Goal: Entertainment & Leisure: Consume media (video, audio)

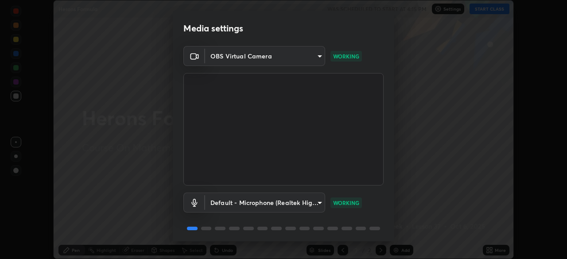
scroll to position [31, 0]
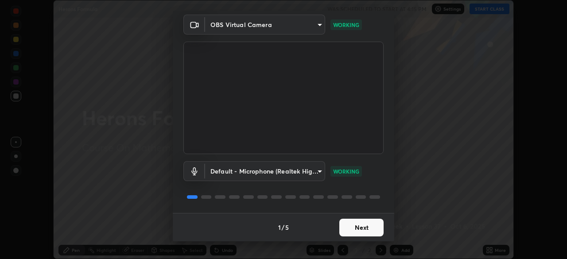
click at [366, 228] on button "Next" at bounding box center [361, 228] width 44 height 18
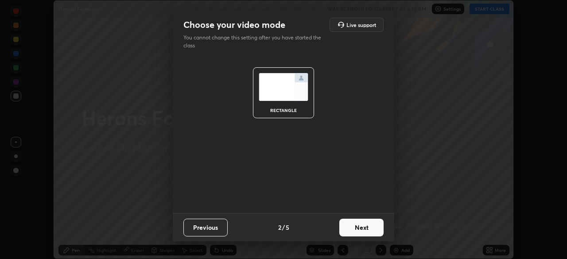
click at [372, 226] on button "Next" at bounding box center [361, 228] width 44 height 18
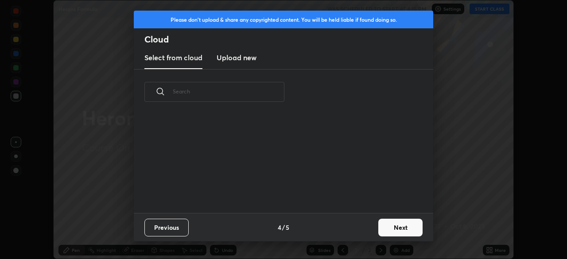
click at [380, 230] on button "Next" at bounding box center [400, 228] width 44 height 18
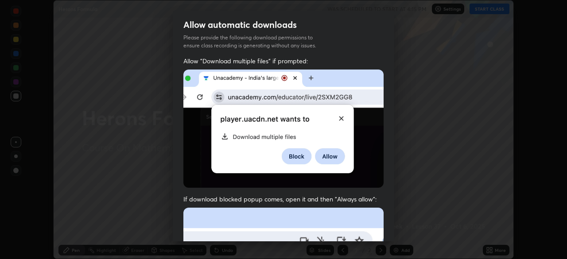
click at [387, 219] on div "Allow "Download multiple files" if prompted: If download blocked popup comes, o…" at bounding box center [284, 243] width 222 height 373
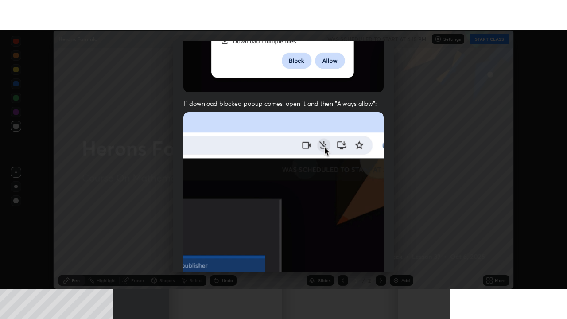
scroll to position [212, 0]
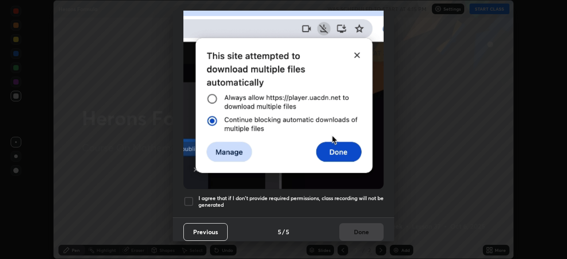
click at [371, 195] on h5 "I agree that if I don't provide required permissions, class recording will not …" at bounding box center [291, 202] width 185 height 14
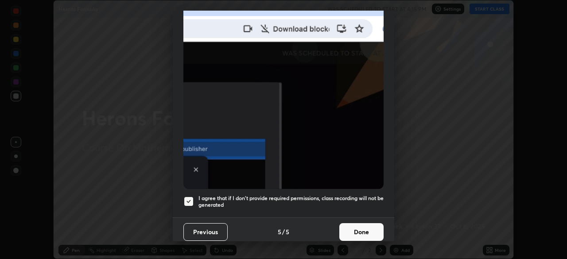
click at [361, 225] on button "Done" at bounding box center [361, 232] width 44 height 18
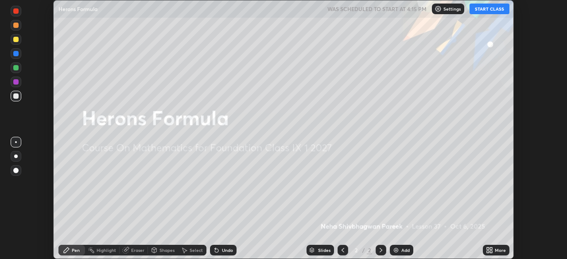
click at [491, 248] on icon at bounding box center [491, 249] width 2 height 2
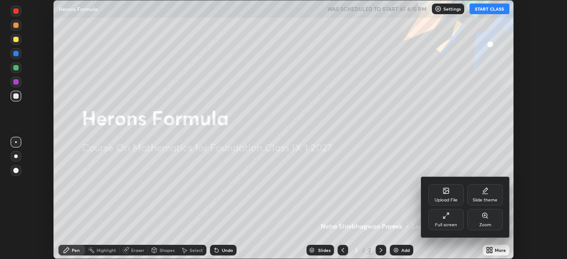
click at [452, 219] on div "Full screen" at bounding box center [446, 219] width 35 height 21
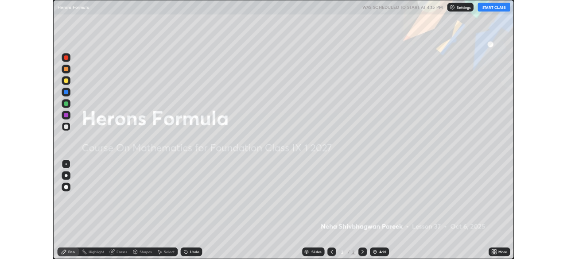
scroll to position [319, 567]
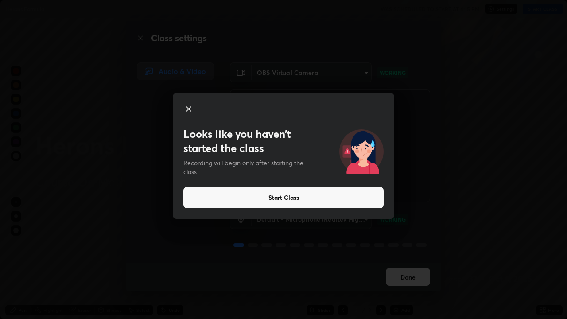
click at [282, 198] on button "Start Class" at bounding box center [283, 197] width 200 height 21
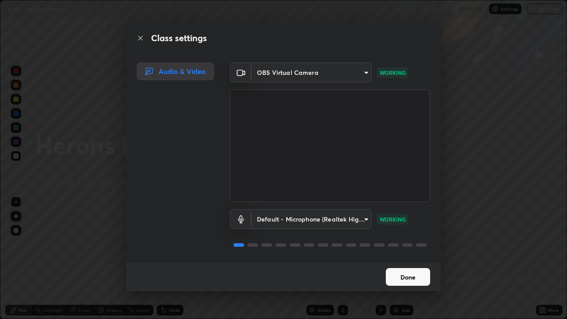
click at [409, 259] on button "Done" at bounding box center [408, 277] width 44 height 18
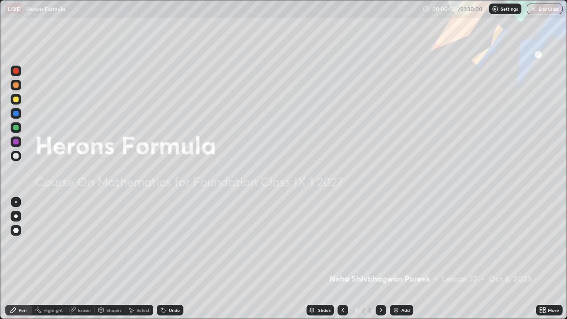
click at [403, 259] on div "Add" at bounding box center [406, 310] width 8 height 4
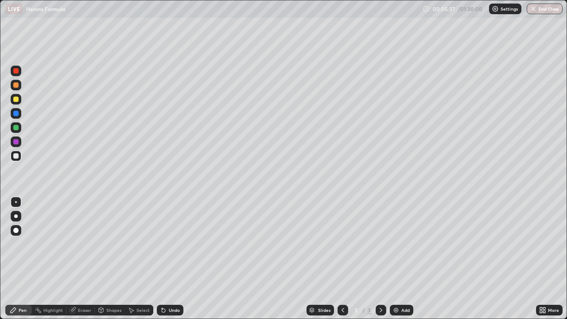
click at [111, 259] on div "Shapes" at bounding box center [113, 310] width 15 height 4
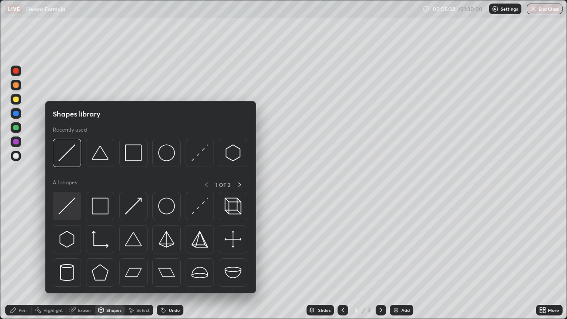
click at [70, 202] on img at bounding box center [67, 206] width 17 height 17
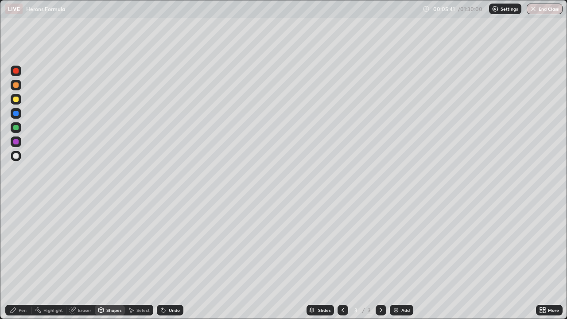
click at [23, 259] on div "Pen" at bounding box center [23, 310] width 8 height 4
click at [20, 98] on div at bounding box center [16, 99] width 11 height 11
click at [19, 84] on div at bounding box center [16, 85] width 11 height 11
click at [19, 98] on div at bounding box center [16, 99] width 11 height 11
click at [110, 259] on div "Shapes" at bounding box center [113, 310] width 15 height 4
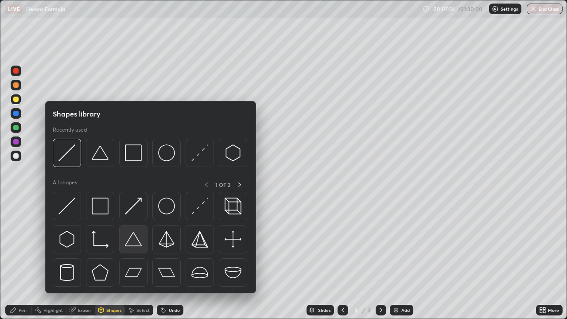
click at [132, 238] on img at bounding box center [133, 239] width 17 height 17
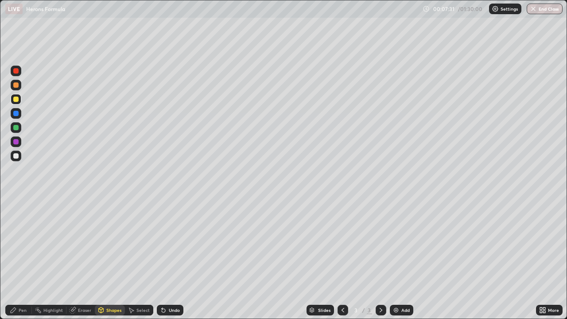
click at [18, 129] on div at bounding box center [15, 127] width 5 height 5
click at [167, 259] on div "Undo" at bounding box center [170, 310] width 27 height 11
click at [20, 259] on div "Pen" at bounding box center [23, 310] width 8 height 4
click at [19, 154] on div at bounding box center [16, 156] width 11 height 11
click at [144, 259] on div "Select" at bounding box center [143, 310] width 13 height 4
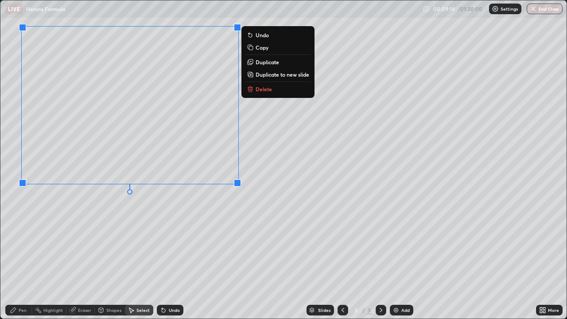
click at [187, 209] on div "0 ° Undo Copy Duplicate Duplicate to new slide Delete" at bounding box center [283, 159] width 566 height 318
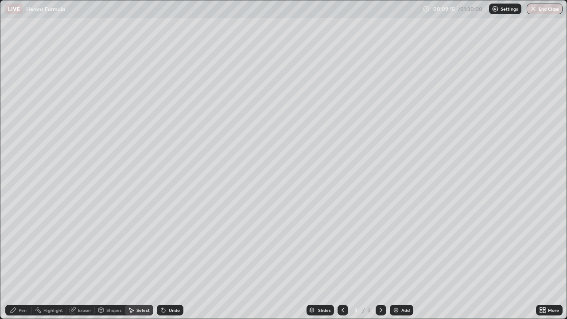
click at [22, 259] on div "Pen" at bounding box center [18, 310] width 27 height 11
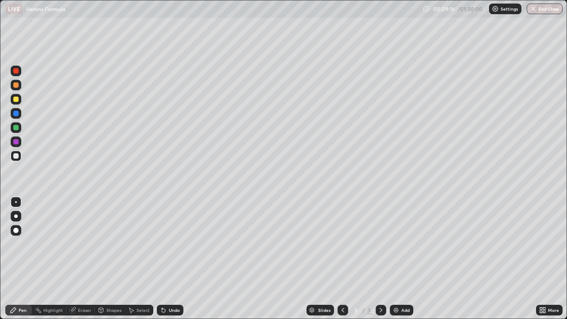
click at [21, 98] on div at bounding box center [16, 99] width 11 height 11
click at [21, 155] on div at bounding box center [16, 156] width 11 height 11
click at [144, 259] on div "Select" at bounding box center [143, 310] width 13 height 4
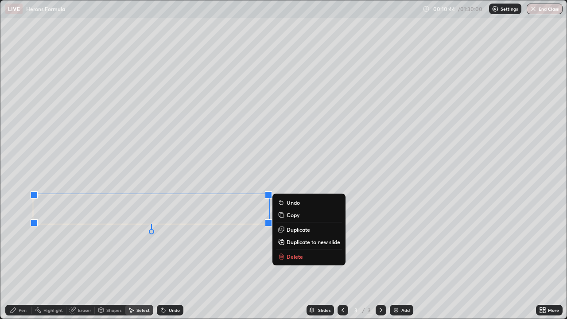
click at [206, 259] on div "0 ° Undo Copy Duplicate Duplicate to new slide Delete" at bounding box center [283, 159] width 566 height 318
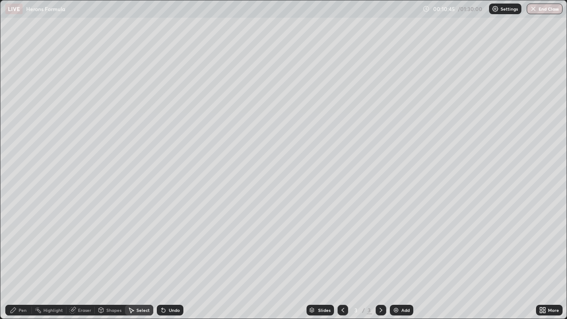
click at [109, 259] on div "Shapes" at bounding box center [113, 310] width 15 height 4
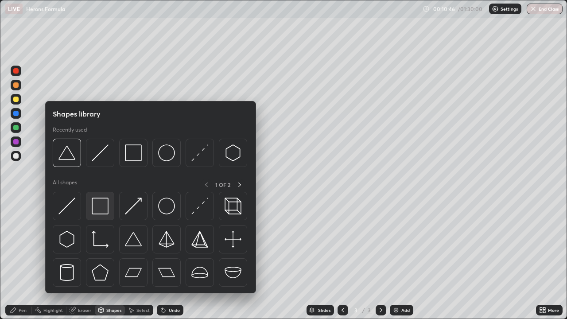
click at [102, 208] on img at bounding box center [100, 206] width 17 height 17
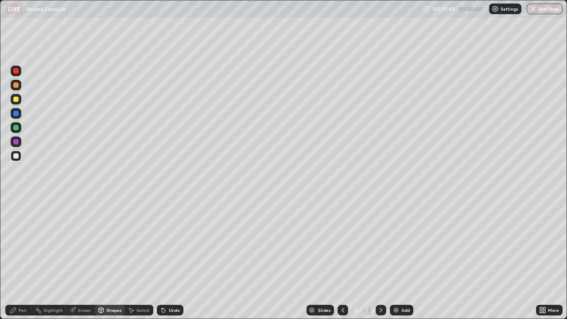
click at [22, 259] on div "Pen" at bounding box center [18, 310] width 27 height 11
click at [20, 99] on div at bounding box center [16, 99] width 11 height 11
click at [116, 259] on div "Shapes" at bounding box center [113, 310] width 15 height 4
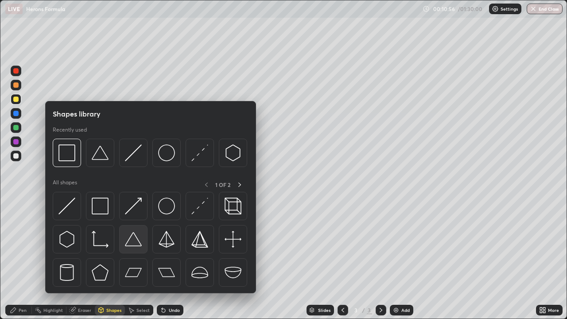
click at [136, 239] on img at bounding box center [133, 239] width 17 height 17
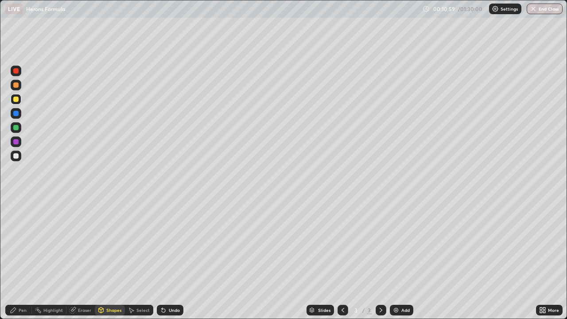
click at [21, 259] on div "Pen" at bounding box center [23, 310] width 8 height 4
click at [20, 155] on div at bounding box center [16, 156] width 11 height 11
click at [20, 97] on div at bounding box center [16, 99] width 11 height 11
click at [20, 159] on div at bounding box center [16, 156] width 11 height 11
click at [172, 259] on div "Undo" at bounding box center [174, 310] width 11 height 4
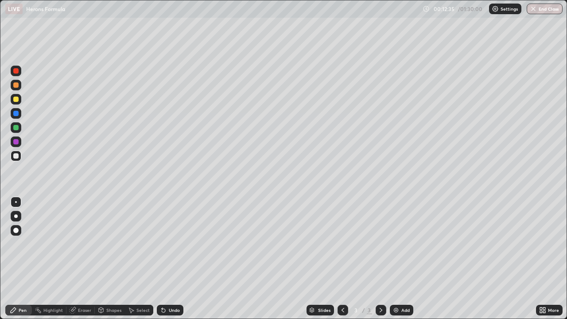
click at [172, 259] on div "Undo" at bounding box center [174, 310] width 11 height 4
click at [173, 259] on div "Undo" at bounding box center [174, 310] width 11 height 4
click at [172, 259] on div "Undo" at bounding box center [174, 310] width 11 height 4
click at [171, 259] on div "Undo" at bounding box center [174, 310] width 11 height 4
click at [170, 259] on div "Undo" at bounding box center [174, 310] width 11 height 4
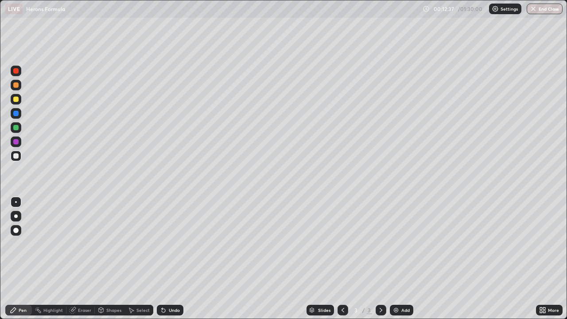
click at [170, 259] on div "Undo" at bounding box center [174, 310] width 11 height 4
click at [169, 259] on div "Undo" at bounding box center [174, 310] width 11 height 4
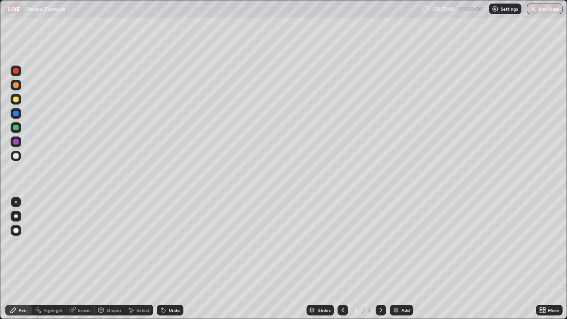
click at [169, 259] on div "Undo" at bounding box center [174, 310] width 11 height 4
click at [16, 85] on div at bounding box center [15, 84] width 5 height 5
click at [140, 259] on div "Select" at bounding box center [143, 310] width 13 height 4
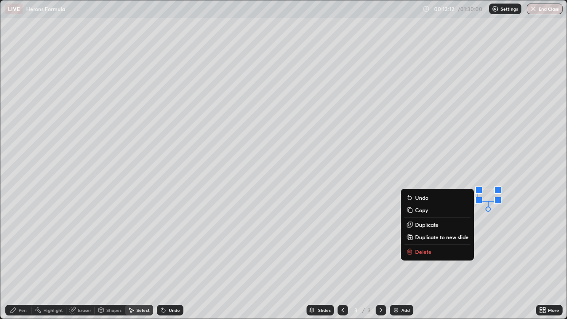
click at [170, 259] on div "Undo" at bounding box center [174, 310] width 11 height 4
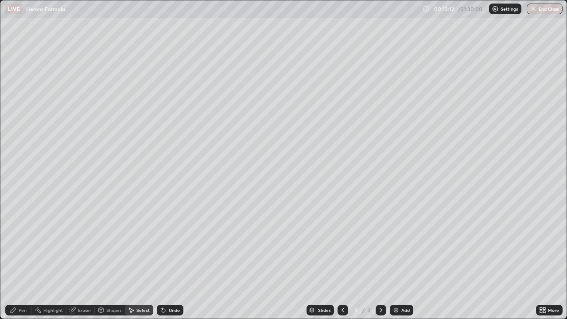
click at [23, 259] on div "Pen" at bounding box center [18, 310] width 27 height 11
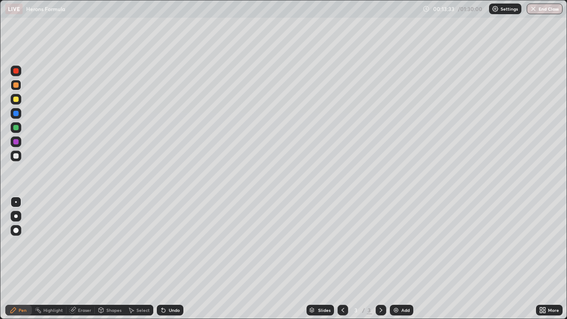
click at [172, 259] on div "Undo" at bounding box center [174, 310] width 11 height 4
click at [171, 259] on div "Undo" at bounding box center [174, 310] width 11 height 4
click at [170, 259] on div "Undo" at bounding box center [174, 310] width 11 height 4
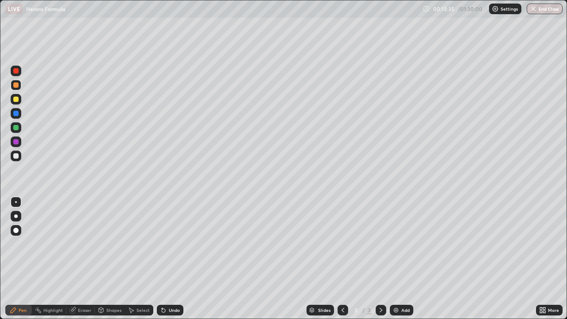
click at [169, 259] on div "Undo" at bounding box center [174, 310] width 11 height 4
click at [144, 259] on div "Select" at bounding box center [143, 310] width 13 height 4
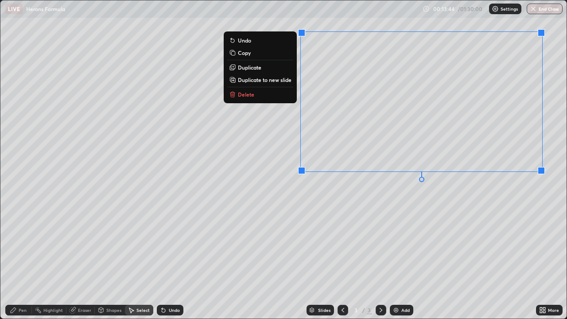
click at [462, 202] on div "0 ° Undo Copy Duplicate Duplicate to new slide Delete" at bounding box center [283, 159] width 566 height 318
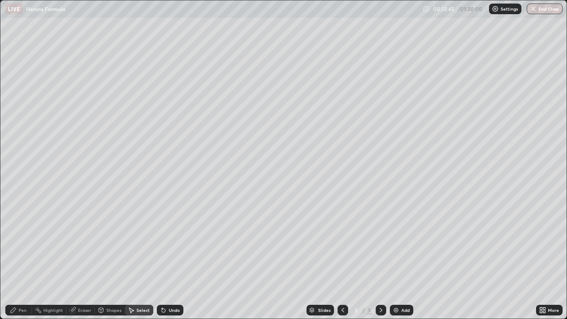
click at [23, 259] on div "Pen" at bounding box center [23, 310] width 8 height 4
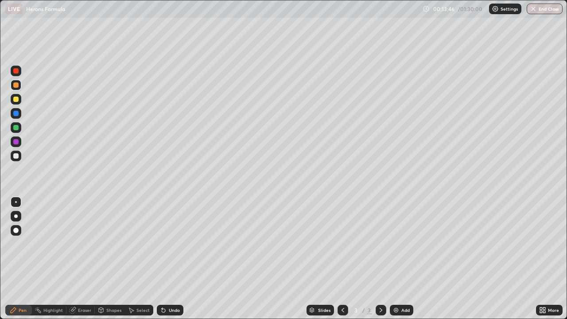
click at [18, 156] on div at bounding box center [15, 155] width 5 height 5
click at [20, 101] on div at bounding box center [16, 99] width 11 height 11
click at [20, 125] on div at bounding box center [16, 127] width 11 height 11
click at [16, 142] on div at bounding box center [15, 141] width 5 height 5
click at [21, 127] on div at bounding box center [16, 127] width 11 height 11
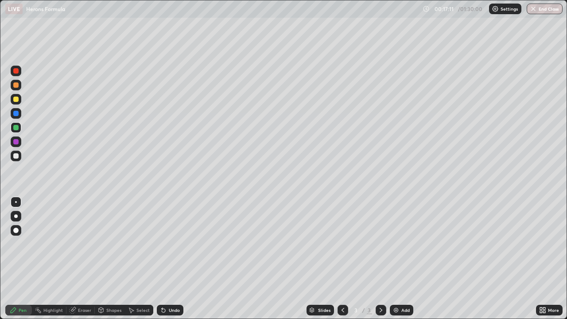
click at [16, 142] on div at bounding box center [15, 141] width 5 height 5
click at [399, 259] on div "Add" at bounding box center [401, 310] width 23 height 11
click at [112, 259] on div "Shapes" at bounding box center [113, 310] width 15 height 4
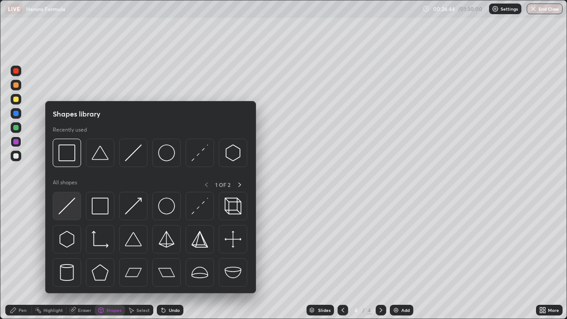
click at [71, 203] on img at bounding box center [67, 206] width 17 height 17
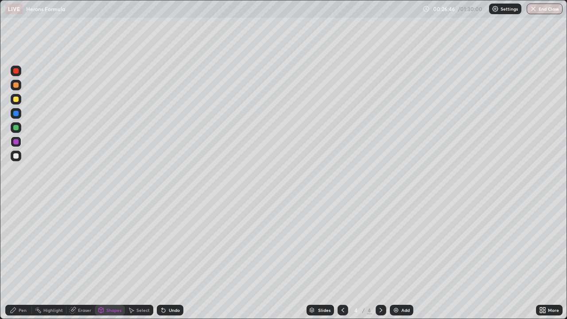
click at [20, 157] on div at bounding box center [16, 156] width 11 height 11
click at [21, 259] on div "Pen" at bounding box center [23, 310] width 8 height 4
click at [21, 98] on div at bounding box center [16, 99] width 11 height 11
click at [19, 156] on div at bounding box center [16, 156] width 11 height 11
click at [20, 98] on div at bounding box center [16, 99] width 11 height 11
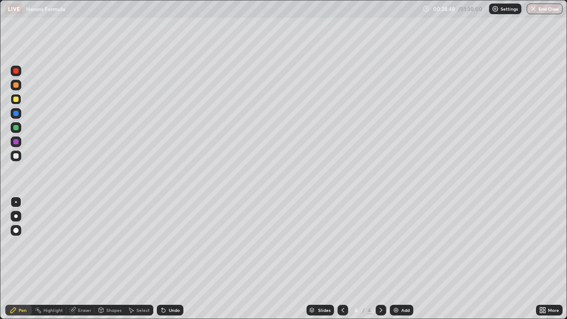
click at [20, 155] on div at bounding box center [16, 156] width 11 height 11
click at [20, 142] on div at bounding box center [16, 142] width 11 height 11
click at [541, 259] on icon at bounding box center [541, 312] width 2 height 2
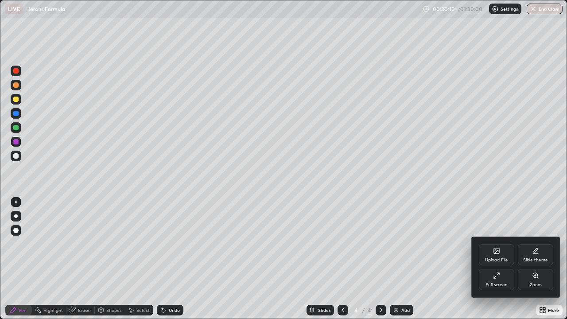
click at [497, 259] on div "Full screen" at bounding box center [496, 279] width 35 height 21
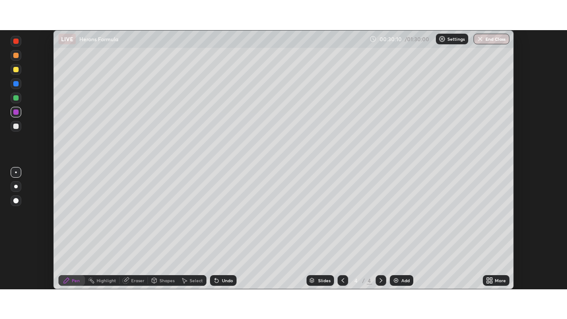
scroll to position [44061, 43753]
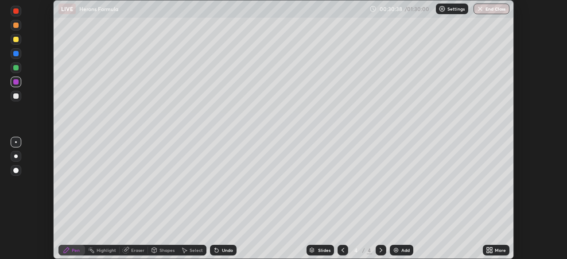
click at [492, 250] on icon at bounding box center [489, 250] width 7 height 7
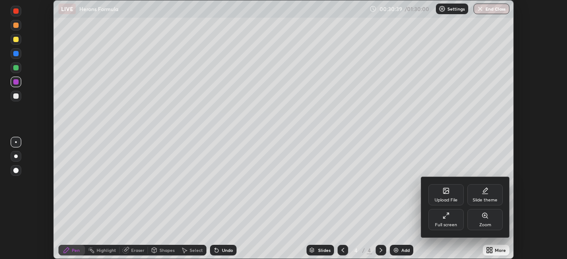
click at [446, 219] on div "Full screen" at bounding box center [446, 219] width 35 height 21
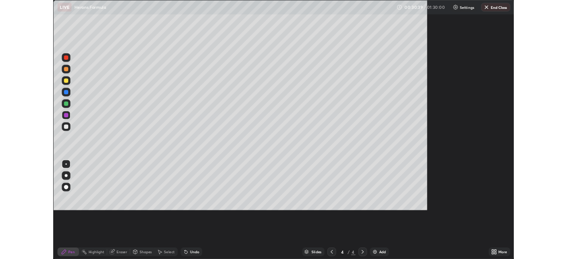
scroll to position [319, 567]
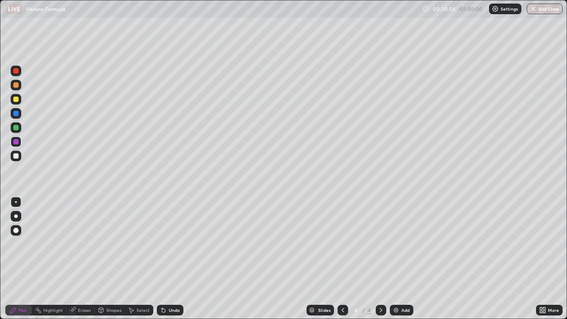
click at [16, 156] on div at bounding box center [15, 155] width 5 height 5
click at [20, 86] on div at bounding box center [16, 85] width 11 height 11
click at [112, 259] on div "Shapes" at bounding box center [113, 310] width 15 height 4
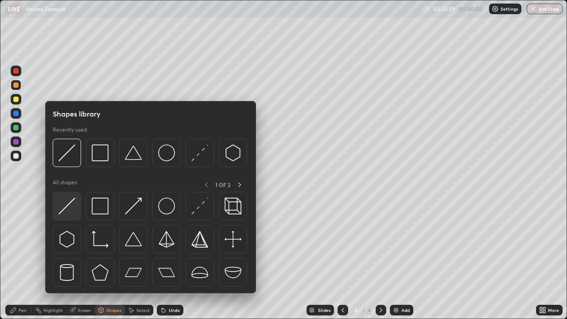
click at [72, 201] on img at bounding box center [67, 206] width 17 height 17
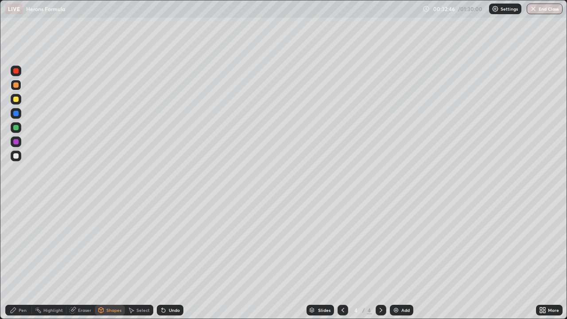
click at [19, 259] on div "Pen" at bounding box center [23, 310] width 8 height 4
click at [18, 156] on div at bounding box center [15, 155] width 5 height 5
click at [20, 101] on div at bounding box center [16, 99] width 11 height 11
click at [18, 158] on div at bounding box center [16, 156] width 11 height 11
click at [400, 259] on div "Add" at bounding box center [401, 310] width 23 height 11
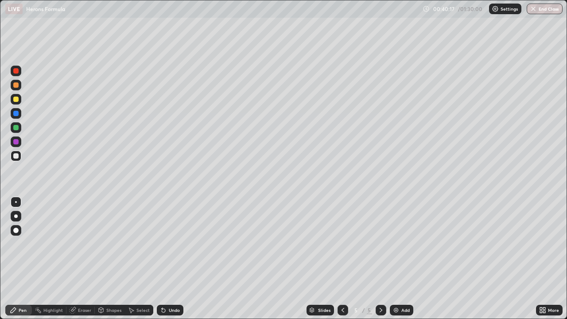
click at [109, 259] on div "Shapes" at bounding box center [110, 310] width 30 height 11
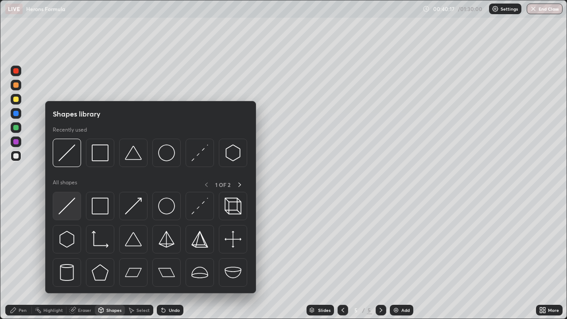
click at [72, 202] on img at bounding box center [67, 206] width 17 height 17
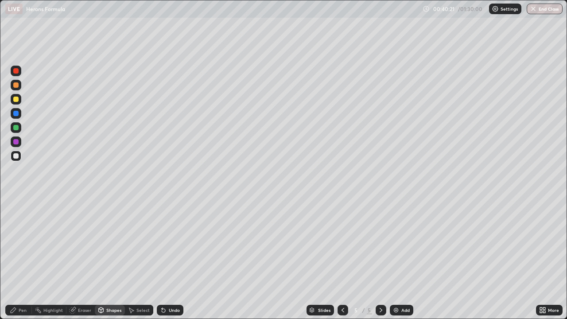
click at [23, 259] on div "Pen" at bounding box center [23, 310] width 8 height 4
click at [21, 98] on div at bounding box center [16, 99] width 11 height 11
click at [170, 259] on div "Undo" at bounding box center [170, 310] width 27 height 11
click at [108, 259] on div "Shapes" at bounding box center [113, 310] width 15 height 4
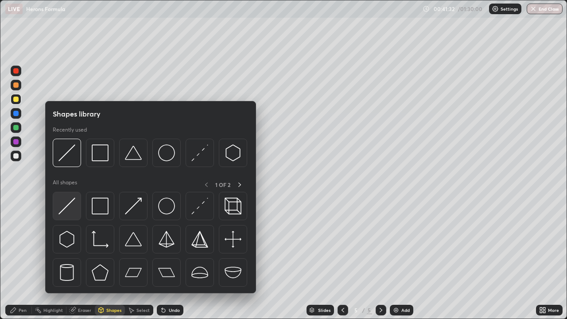
click at [74, 199] on img at bounding box center [67, 206] width 17 height 17
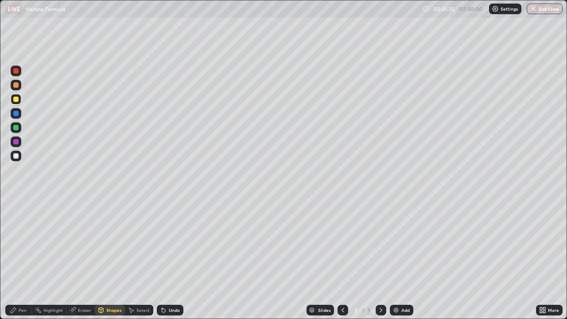
click at [22, 259] on div "Pen" at bounding box center [23, 310] width 8 height 4
click at [20, 155] on div at bounding box center [16, 156] width 11 height 11
click at [19, 85] on div at bounding box center [16, 85] width 11 height 11
click at [342, 259] on icon at bounding box center [343, 310] width 3 height 4
click at [341, 259] on icon at bounding box center [342, 310] width 7 height 7
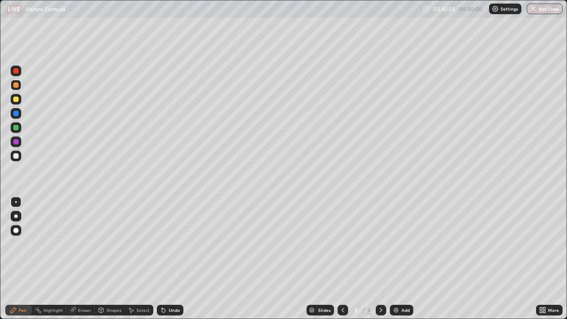
click at [380, 259] on icon at bounding box center [381, 310] width 7 height 7
click at [380, 259] on icon at bounding box center [381, 310] width 3 height 4
click at [20, 155] on div at bounding box center [16, 156] width 11 height 11
click at [21, 84] on div at bounding box center [16, 85] width 11 height 11
click at [18, 158] on div at bounding box center [16, 156] width 11 height 11
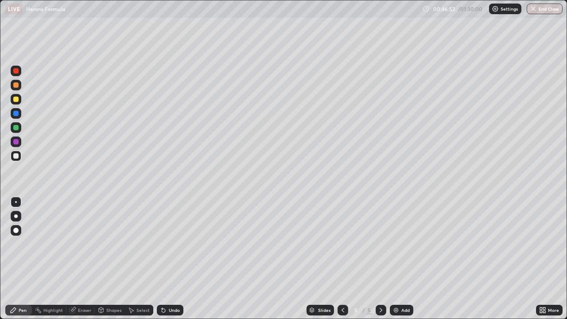
click at [20, 101] on div at bounding box center [16, 99] width 11 height 11
click at [171, 259] on div "Undo" at bounding box center [170, 310] width 27 height 11
click at [172, 259] on div "Undo" at bounding box center [170, 310] width 27 height 11
click at [171, 259] on div "Undo" at bounding box center [170, 310] width 27 height 11
click at [142, 259] on div "Select" at bounding box center [143, 310] width 13 height 4
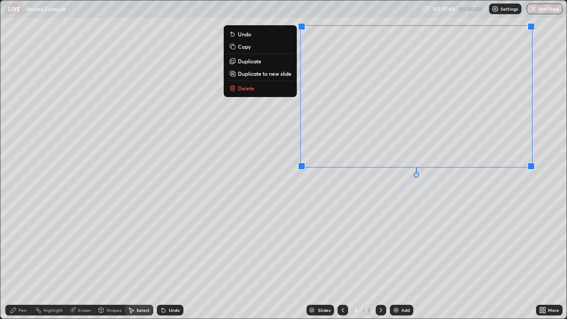
click at [457, 197] on div "0 ° Undo Copy Duplicate Duplicate to new slide Delete" at bounding box center [283, 159] width 566 height 318
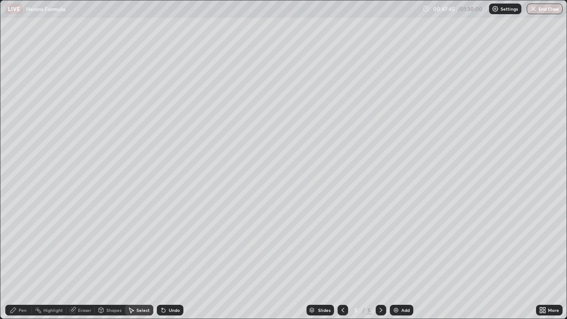
click at [23, 259] on div "Pen" at bounding box center [23, 310] width 8 height 4
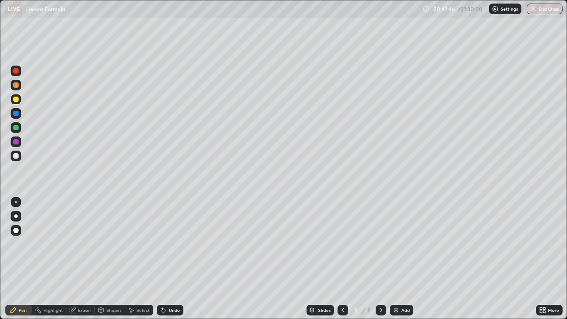
click at [18, 156] on div at bounding box center [15, 155] width 5 height 5
click at [146, 259] on div "Select" at bounding box center [143, 310] width 13 height 4
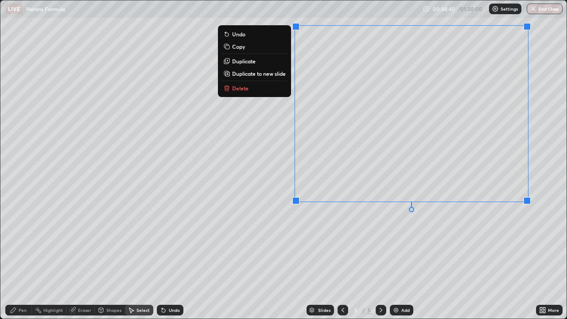
click at [480, 221] on div "0 ° Undo Copy Duplicate Duplicate to new slide Delete" at bounding box center [283, 159] width 566 height 318
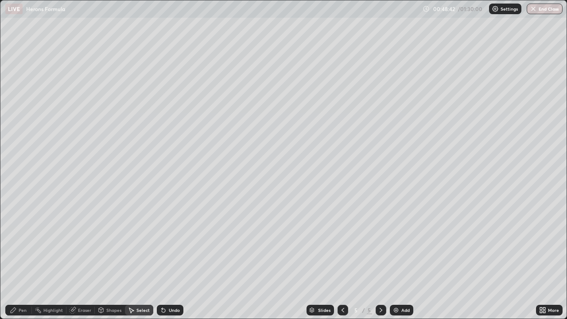
click at [24, 259] on div "Pen" at bounding box center [23, 310] width 8 height 4
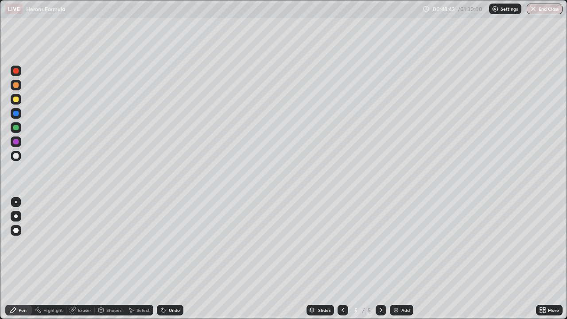
click at [18, 98] on div at bounding box center [15, 99] width 5 height 5
click at [16, 142] on div at bounding box center [15, 141] width 5 height 5
click at [20, 156] on div at bounding box center [16, 156] width 11 height 11
click at [377, 259] on div at bounding box center [381, 310] width 11 height 18
click at [138, 259] on div "Select" at bounding box center [143, 310] width 13 height 4
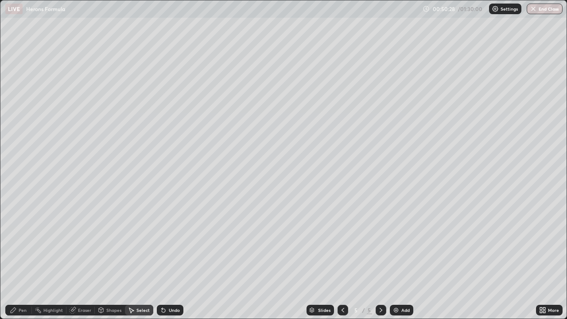
click at [75, 259] on icon at bounding box center [72, 310] width 7 height 7
click at [84, 259] on div "Eraser" at bounding box center [80, 310] width 28 height 11
click at [113, 259] on div "Shapes" at bounding box center [113, 310] width 15 height 4
click at [171, 259] on div "Undo" at bounding box center [174, 310] width 11 height 4
click at [137, 259] on div "Select" at bounding box center [143, 310] width 13 height 4
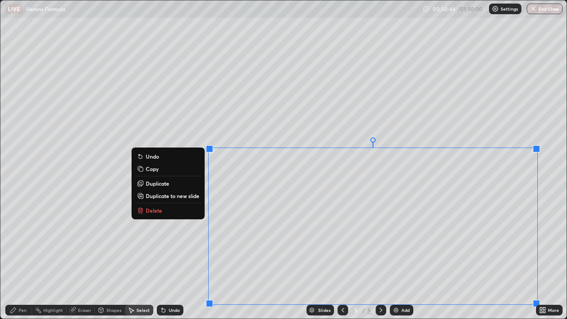
click at [537, 259] on div "More" at bounding box center [549, 310] width 27 height 18
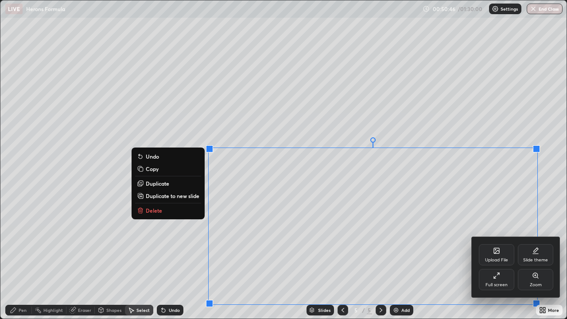
click at [263, 137] on div at bounding box center [283, 159] width 567 height 319
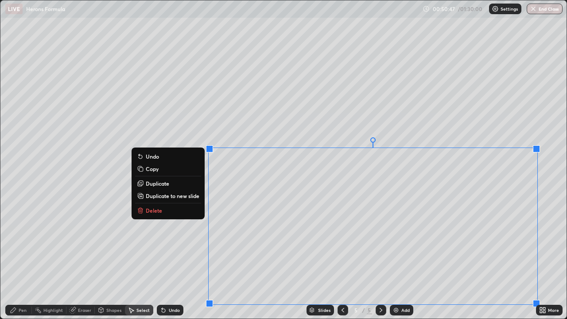
click at [309, 132] on div "0 ° Undo Copy Duplicate Duplicate to new slide Delete" at bounding box center [283, 159] width 566 height 318
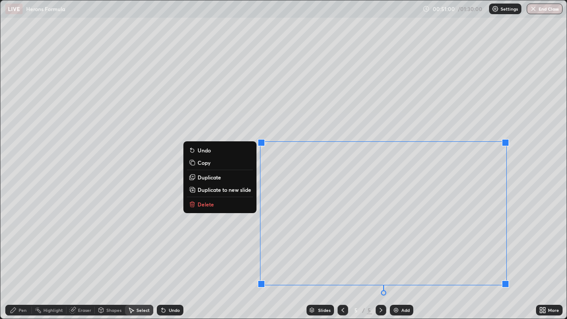
click at [422, 259] on div "0 ° Undo Copy Duplicate Duplicate to new slide Delete" at bounding box center [283, 159] width 566 height 318
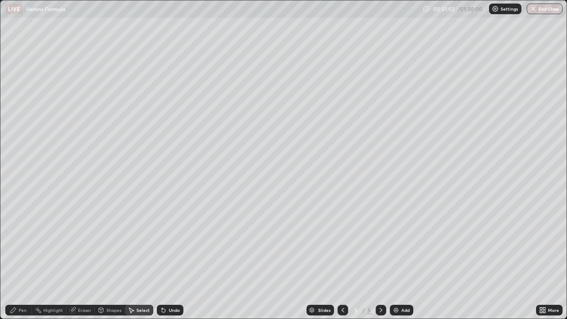
click at [81, 259] on div "Eraser" at bounding box center [84, 310] width 13 height 4
click at [79, 259] on div "Eraser" at bounding box center [84, 310] width 13 height 4
click at [22, 259] on div "Pen" at bounding box center [23, 310] width 8 height 4
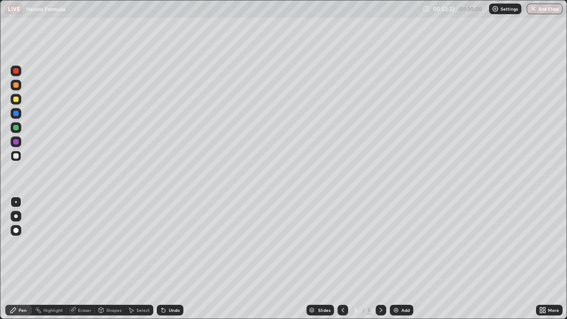
click at [19, 86] on div at bounding box center [16, 85] width 11 height 11
click at [85, 259] on div "Eraser" at bounding box center [84, 310] width 13 height 4
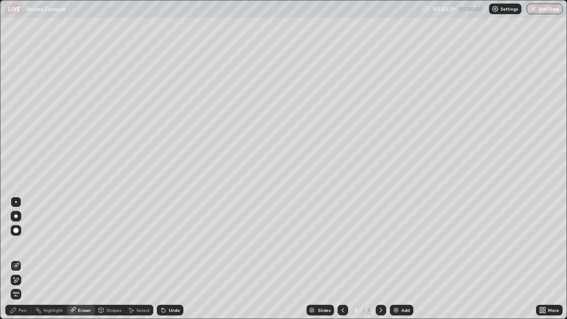
click at [22, 259] on div "Pen" at bounding box center [23, 310] width 8 height 4
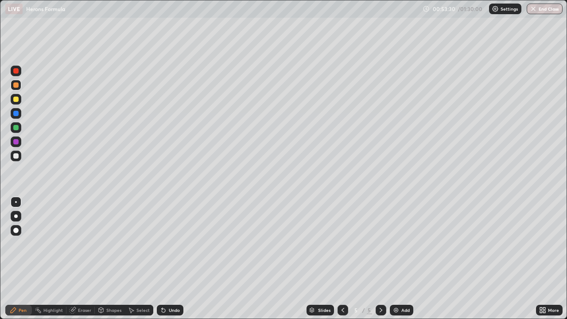
click at [20, 156] on div at bounding box center [16, 156] width 11 height 11
click at [397, 259] on img at bounding box center [396, 310] width 7 height 7
click at [19, 100] on div at bounding box center [16, 99] width 11 height 11
click at [21, 85] on div at bounding box center [16, 85] width 11 height 11
click at [20, 99] on div at bounding box center [16, 99] width 11 height 11
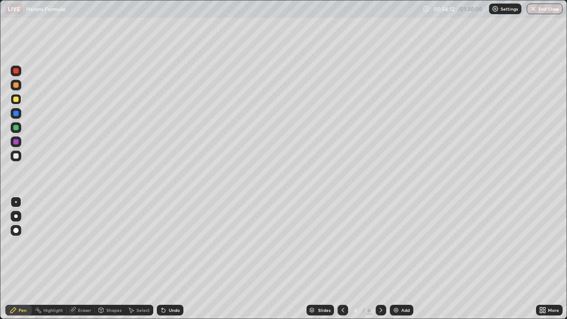
click at [170, 259] on div "Undo" at bounding box center [174, 310] width 11 height 4
click at [19, 83] on div at bounding box center [16, 85] width 11 height 11
click at [109, 259] on div "Shapes" at bounding box center [113, 310] width 15 height 4
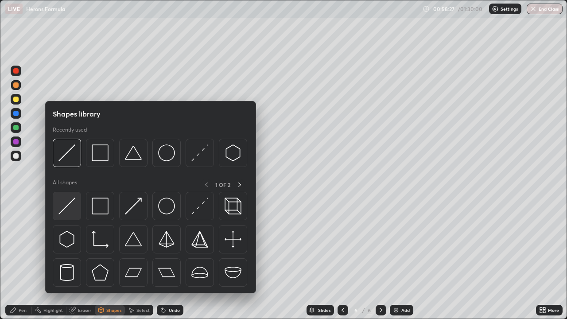
click at [72, 206] on img at bounding box center [67, 206] width 17 height 17
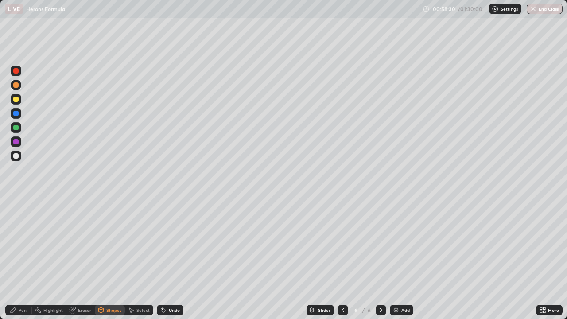
click at [18, 259] on div "Pen" at bounding box center [18, 310] width 27 height 11
click at [21, 154] on div at bounding box center [16, 156] width 11 height 11
click at [17, 101] on div at bounding box center [15, 99] width 5 height 5
click at [19, 159] on div at bounding box center [16, 156] width 11 height 11
click at [399, 259] on div "Add" at bounding box center [401, 310] width 23 height 11
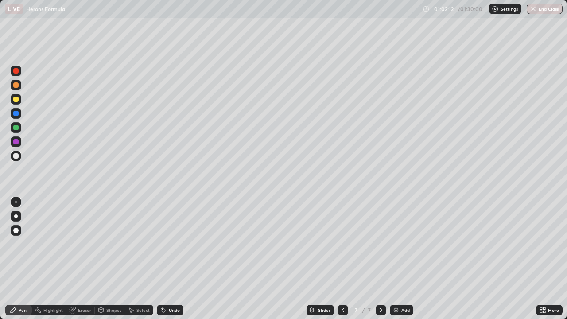
click at [106, 259] on div "Shapes" at bounding box center [113, 310] width 15 height 4
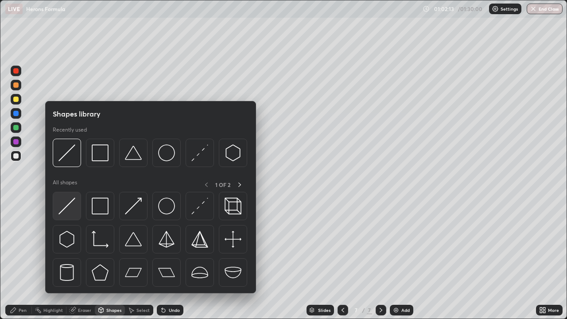
click at [72, 199] on img at bounding box center [67, 206] width 17 height 17
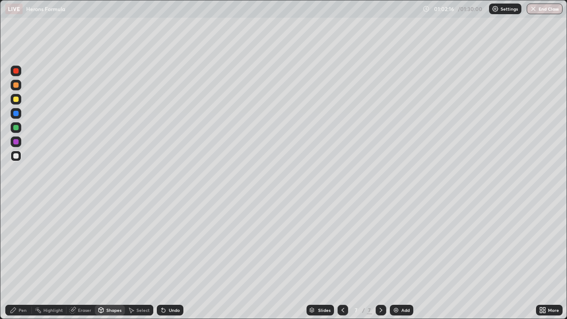
click at [21, 259] on div "Pen" at bounding box center [23, 310] width 8 height 4
click at [19, 100] on div at bounding box center [16, 99] width 11 height 11
click at [19, 155] on div at bounding box center [16, 156] width 11 height 11
click at [113, 259] on div "Shapes" at bounding box center [113, 310] width 15 height 4
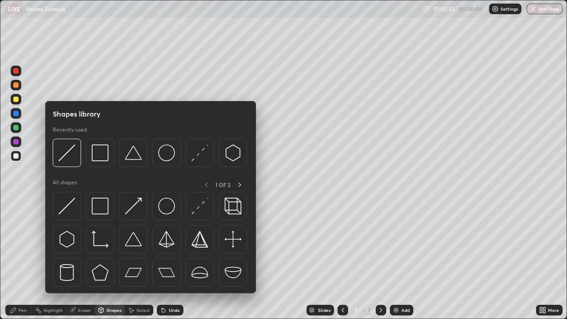
click at [132, 240] on img at bounding box center [133, 239] width 17 height 17
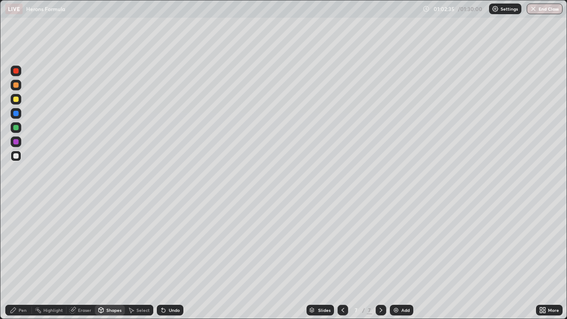
click at [24, 259] on div "Pen" at bounding box center [23, 310] width 8 height 4
click at [21, 98] on div at bounding box center [16, 99] width 11 height 11
click at [20, 155] on div at bounding box center [16, 156] width 11 height 11
click at [169, 259] on div "Undo" at bounding box center [174, 310] width 11 height 4
click at [141, 259] on div "Select" at bounding box center [143, 310] width 13 height 4
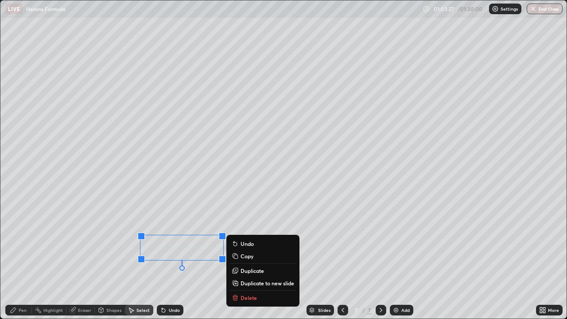
click at [18, 259] on div "Pen" at bounding box center [18, 310] width 27 height 11
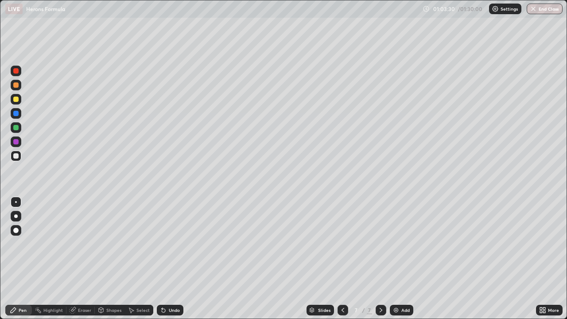
click at [81, 259] on div "Eraser" at bounding box center [84, 310] width 13 height 4
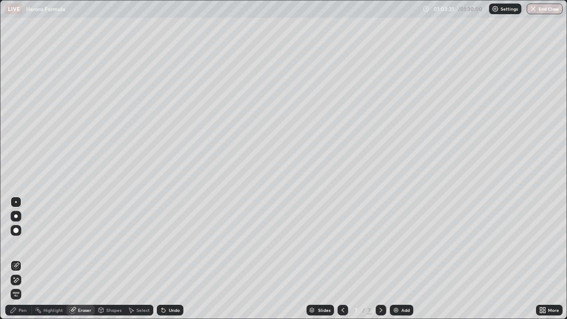
click at [19, 259] on div "Pen" at bounding box center [23, 310] width 8 height 4
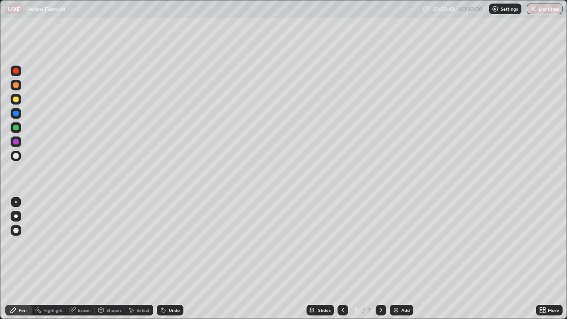
click at [20, 97] on div at bounding box center [16, 99] width 11 height 11
click at [18, 127] on div at bounding box center [15, 127] width 5 height 5
click at [540, 259] on icon at bounding box center [541, 309] width 2 height 2
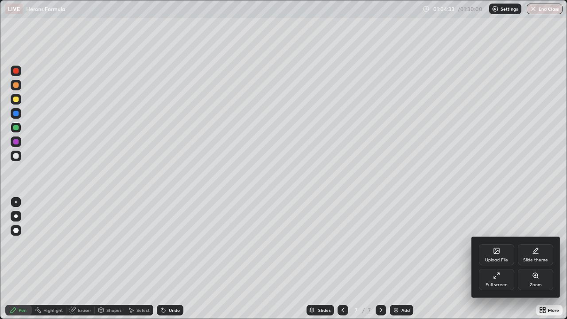
click at [499, 259] on icon at bounding box center [498, 274] width 2 height 2
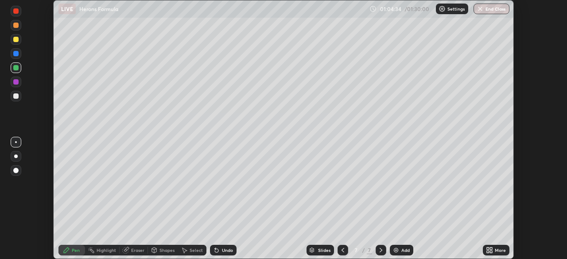
scroll to position [44061, 43753]
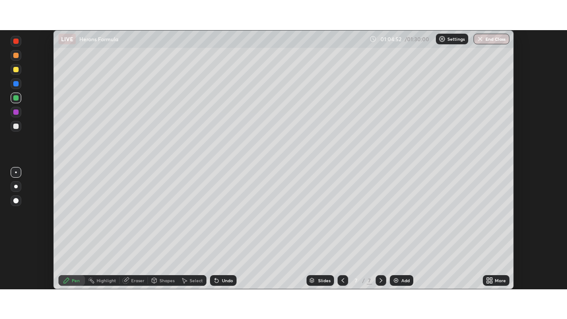
scroll to position [259, 567]
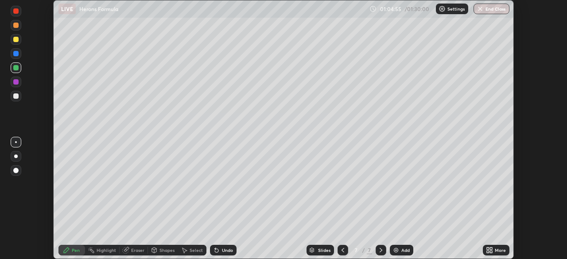
click at [490, 248] on icon at bounding box center [491, 249] width 2 height 2
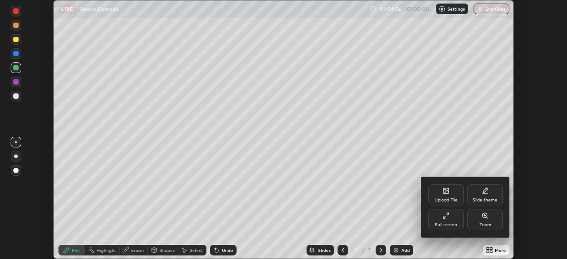
click at [444, 221] on div "Full screen" at bounding box center [446, 219] width 35 height 21
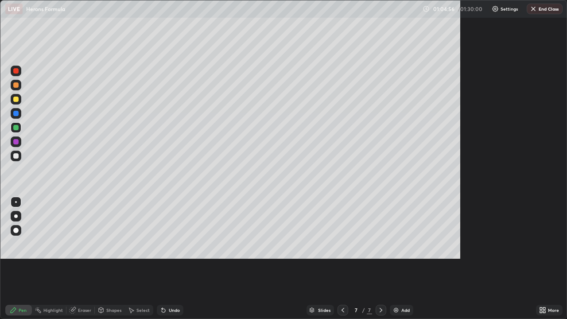
scroll to position [319, 567]
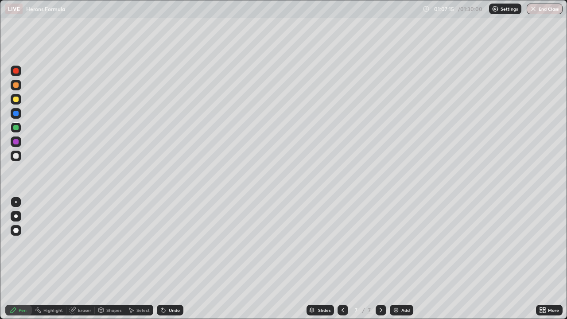
click at [396, 259] on img at bounding box center [396, 310] width 7 height 7
click at [20, 155] on div at bounding box center [16, 156] width 11 height 11
click at [20, 86] on div at bounding box center [16, 85] width 11 height 11
click at [20, 98] on div at bounding box center [16, 99] width 11 height 11
click at [20, 156] on div at bounding box center [16, 156] width 11 height 11
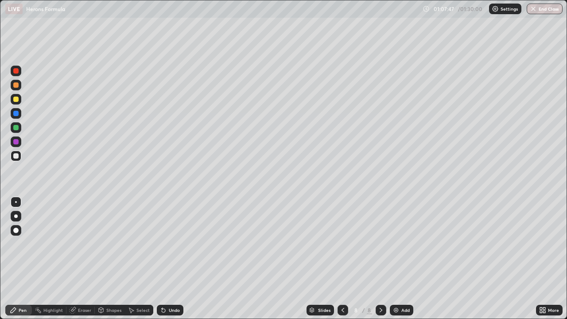
click at [175, 259] on div "Undo" at bounding box center [174, 310] width 11 height 4
click at [20, 99] on div at bounding box center [16, 99] width 11 height 11
click at [109, 259] on div "Shapes" at bounding box center [113, 310] width 15 height 4
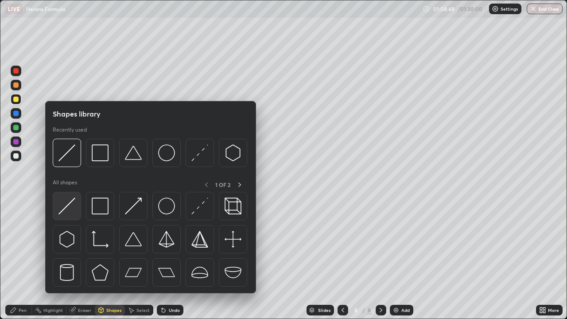
click at [73, 200] on img at bounding box center [67, 206] width 17 height 17
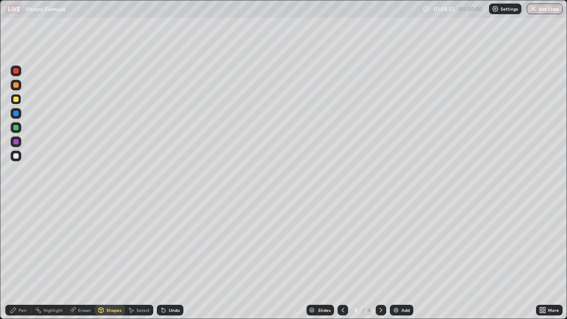
click at [22, 259] on div "Pen" at bounding box center [23, 310] width 8 height 4
click at [20, 156] on div at bounding box center [16, 156] width 11 height 11
click at [19, 85] on div at bounding box center [16, 85] width 11 height 11
click at [16, 142] on div at bounding box center [15, 141] width 5 height 5
click at [18, 86] on div at bounding box center [15, 84] width 5 height 5
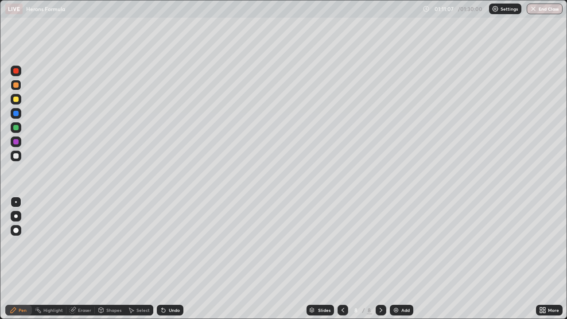
click at [379, 259] on icon at bounding box center [381, 310] width 7 height 7
click at [396, 259] on img at bounding box center [396, 310] width 7 height 7
click at [19, 99] on div at bounding box center [16, 99] width 11 height 11
click at [20, 127] on div at bounding box center [16, 127] width 11 height 11
click at [20, 159] on div at bounding box center [16, 156] width 11 height 11
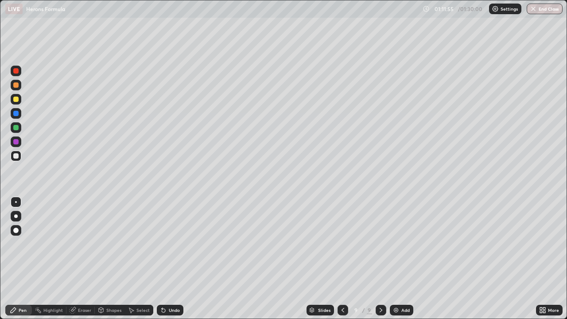
click at [341, 259] on icon at bounding box center [342, 310] width 7 height 7
click at [380, 259] on icon at bounding box center [381, 310] width 7 height 7
click at [171, 259] on div "Undo" at bounding box center [174, 310] width 11 height 4
click at [20, 128] on div at bounding box center [16, 127] width 11 height 11
click at [20, 154] on div at bounding box center [16, 156] width 11 height 11
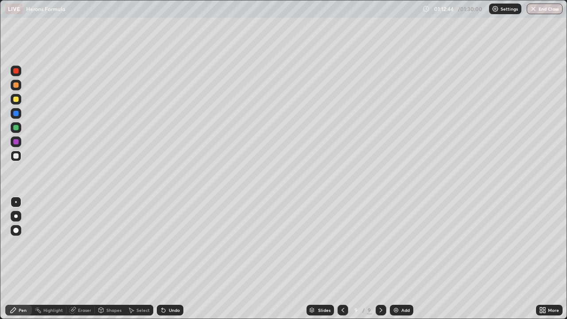
click at [109, 259] on div "Shapes" at bounding box center [110, 310] width 30 height 11
click at [21, 259] on div "Pen" at bounding box center [18, 310] width 27 height 11
click at [19, 100] on div at bounding box center [16, 99] width 11 height 11
click at [21, 155] on div at bounding box center [16, 156] width 11 height 11
click at [378, 259] on icon at bounding box center [381, 310] width 7 height 7
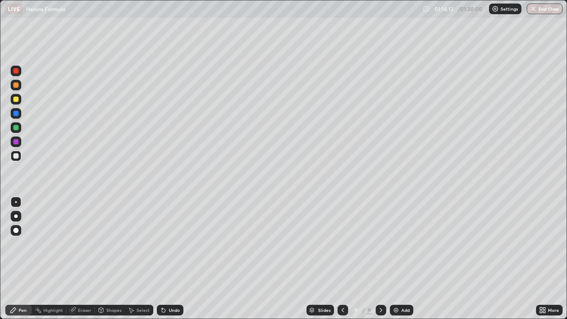
click at [402, 259] on div "Add" at bounding box center [406, 310] width 8 height 4
click at [342, 259] on icon at bounding box center [342, 310] width 7 height 7
click at [341, 259] on icon at bounding box center [342, 310] width 7 height 7
click at [19, 155] on div at bounding box center [16, 156] width 11 height 11
click at [140, 259] on div "Select" at bounding box center [143, 310] width 13 height 4
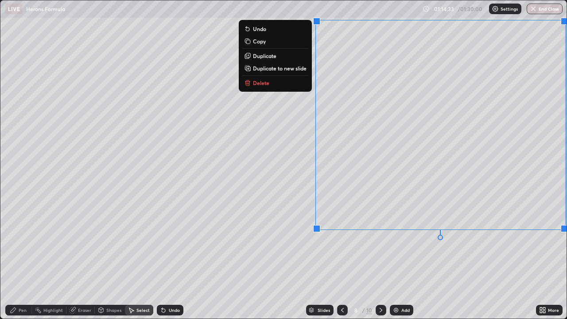
click at [342, 245] on div "0 ° Undo Copy Duplicate Duplicate to new slide Delete" at bounding box center [283, 159] width 566 height 318
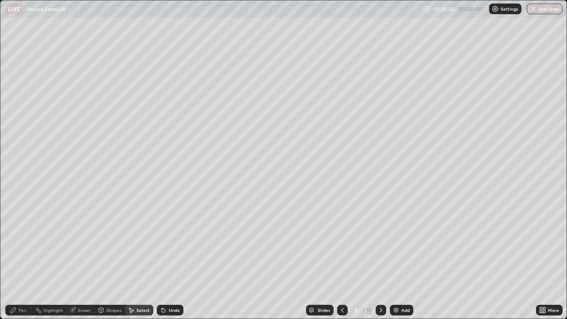
click at [22, 259] on div "Pen" at bounding box center [23, 310] width 8 height 4
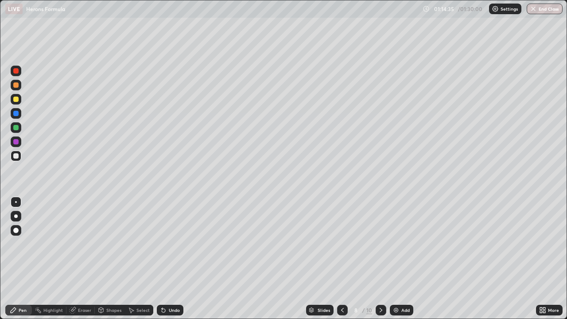
click at [16, 127] on div at bounding box center [15, 127] width 5 height 5
click at [20, 158] on div at bounding box center [16, 156] width 11 height 11
click at [311, 259] on icon at bounding box center [311, 309] width 4 height 2
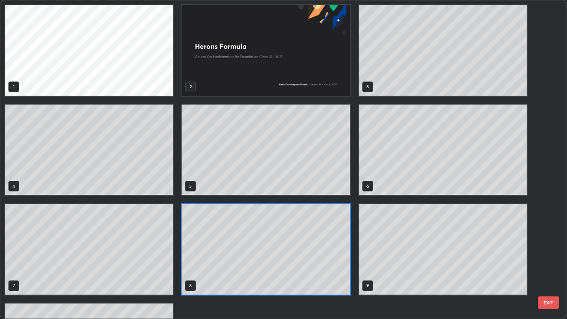
scroll to position [316, 562]
click at [541, 259] on button "EXIT" at bounding box center [548, 303] width 21 height 12
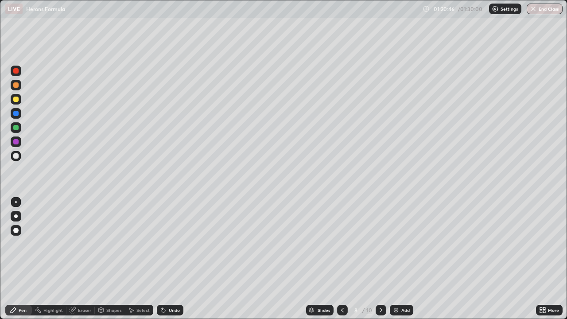
click at [536, 8] on img "button" at bounding box center [533, 8] width 7 height 7
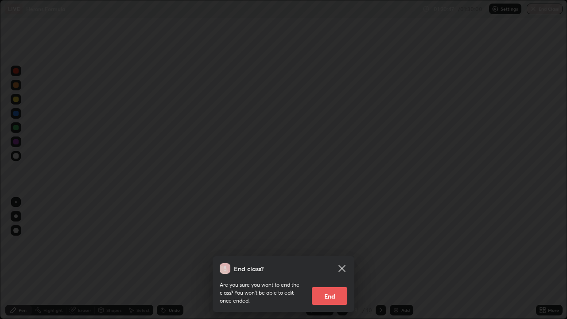
click at [332, 259] on button "End" at bounding box center [329, 296] width 35 height 18
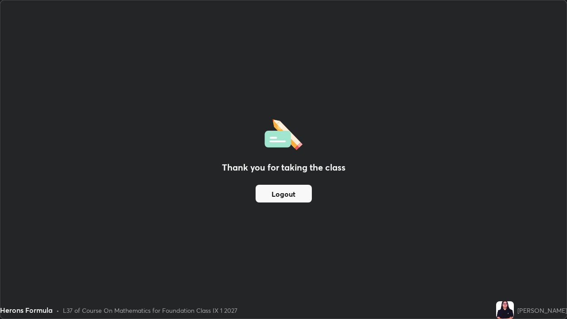
click at [296, 196] on button "Logout" at bounding box center [284, 194] width 56 height 18
